Goal: Navigation & Orientation: Go to known website

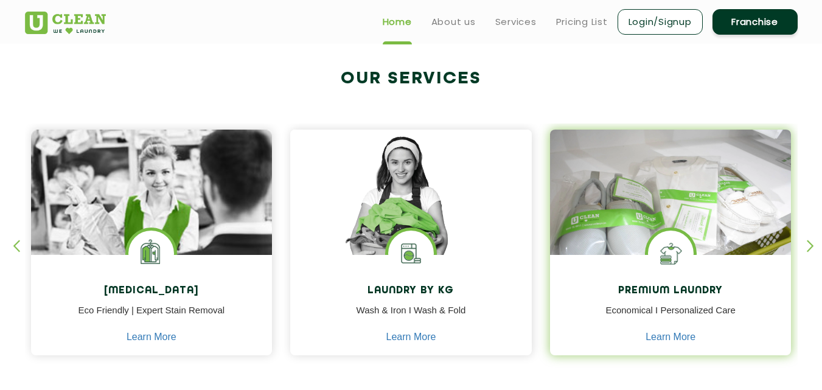
scroll to position [363, 0]
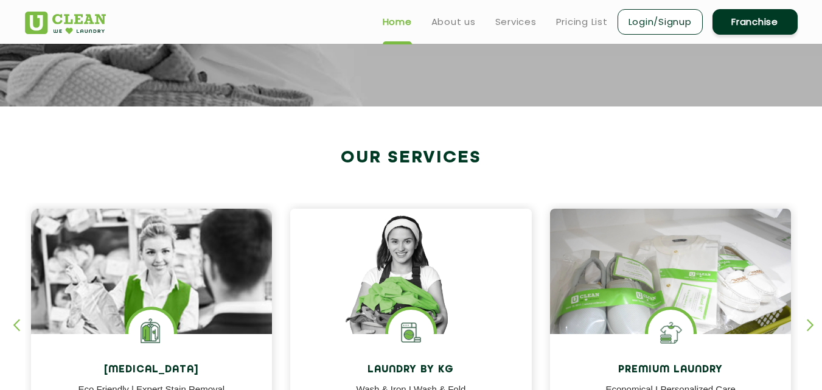
click at [558, 149] on h2 "Our Services" at bounding box center [411, 158] width 773 height 20
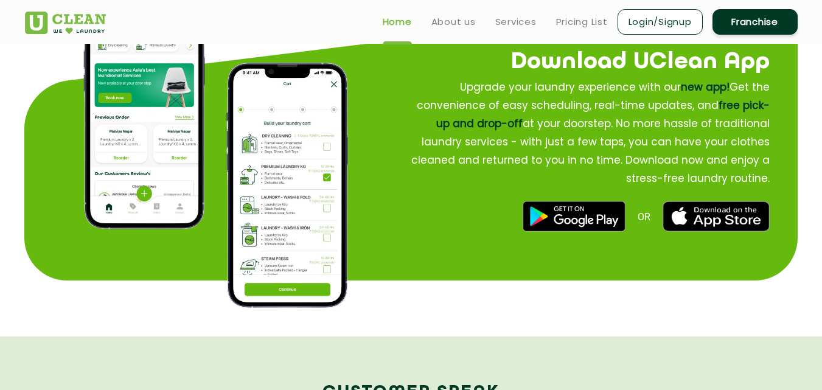
scroll to position [1398, 0]
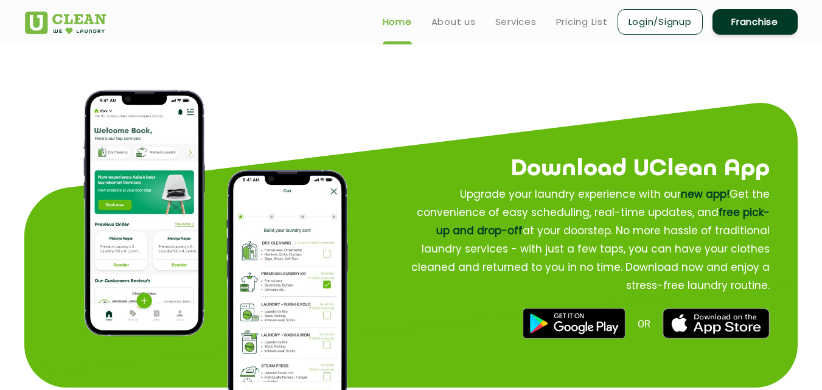
click at [585, 328] on img at bounding box center [574, 324] width 102 height 30
click at [573, 323] on img at bounding box center [574, 324] width 102 height 30
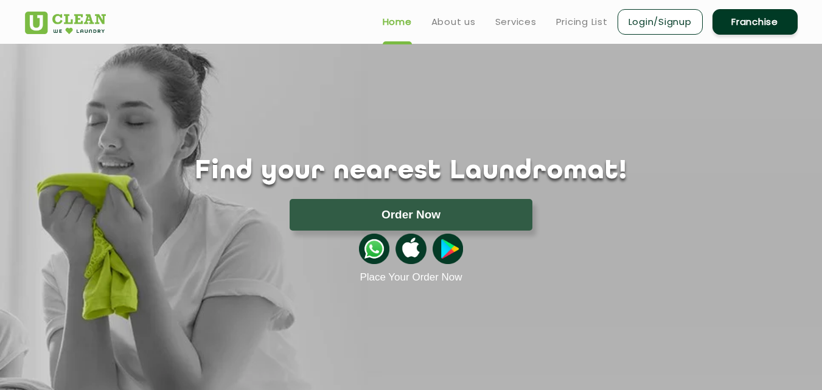
click at [451, 256] on img at bounding box center [448, 249] width 30 height 30
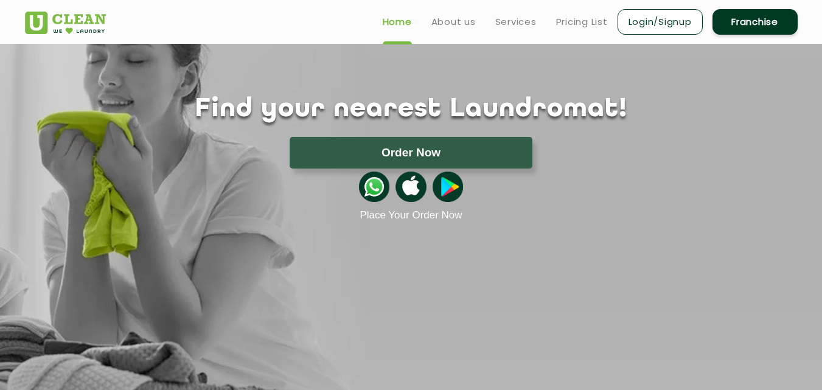
scroll to position [61, 0]
